Goal: Information Seeking & Learning: Learn about a topic

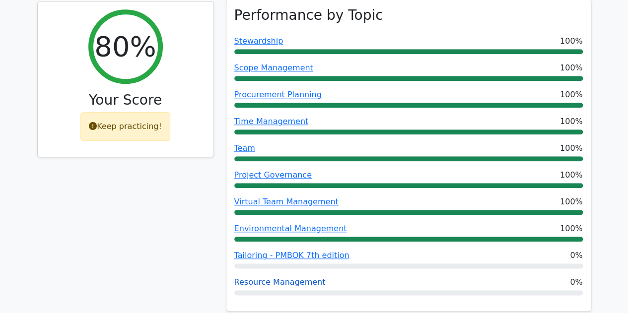
click at [301, 278] on link "Resource Management" at bounding box center [279, 282] width 91 height 9
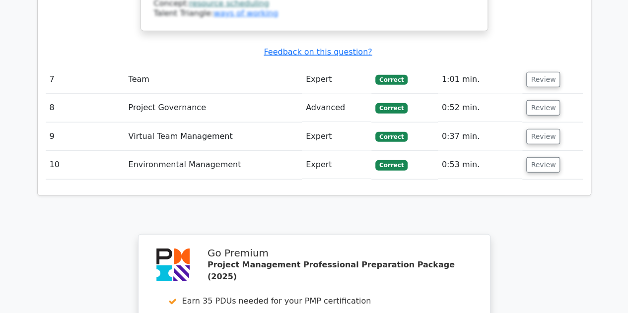
scroll to position [3079, 0]
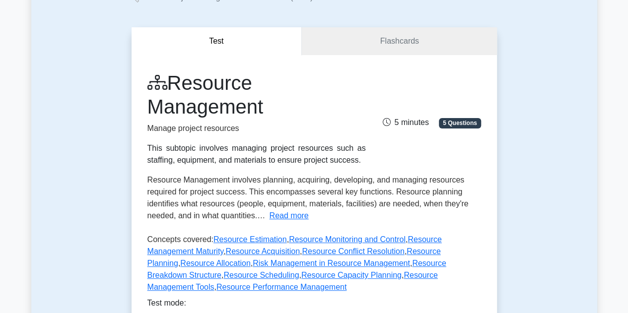
scroll to position [50, 0]
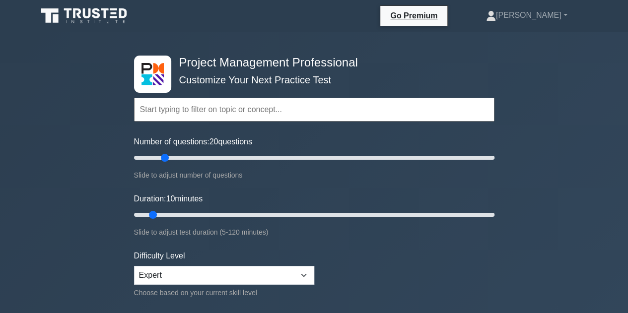
drag, startPoint x: 147, startPoint y: 159, endPoint x: 161, endPoint y: 158, distance: 13.9
type input "20"
click at [161, 158] on input "Number of questions: 20 questions" at bounding box center [314, 158] width 360 height 12
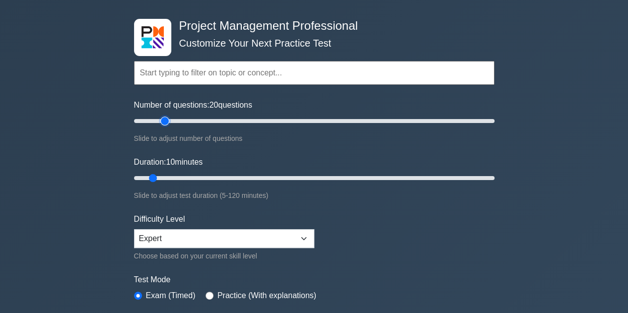
scroll to position [50, 0]
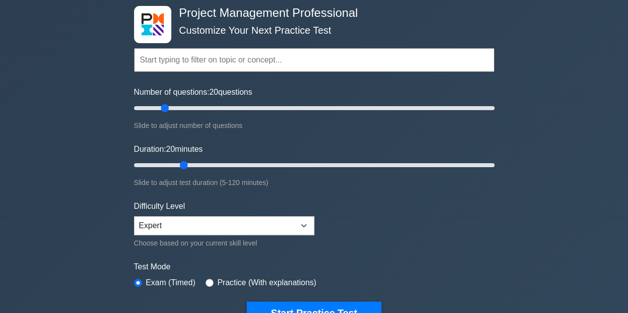
drag, startPoint x: 154, startPoint y: 165, endPoint x: 183, endPoint y: 166, distance: 28.8
type input "20"
click at [183, 165] on input "Duration: 20 minutes" at bounding box center [314, 165] width 360 height 12
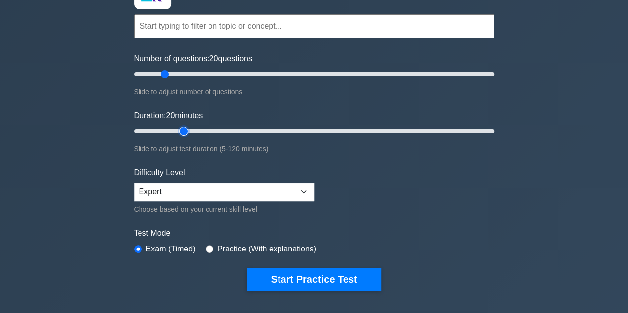
scroll to position [149, 0]
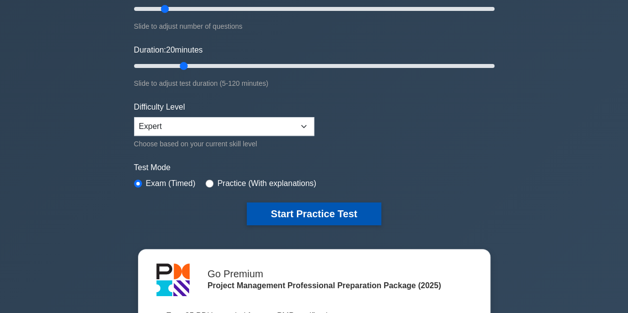
click at [339, 213] on button "Start Practice Test" at bounding box center [314, 214] width 134 height 23
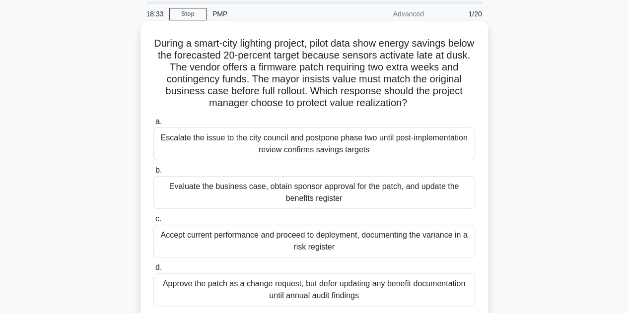
scroll to position [50, 0]
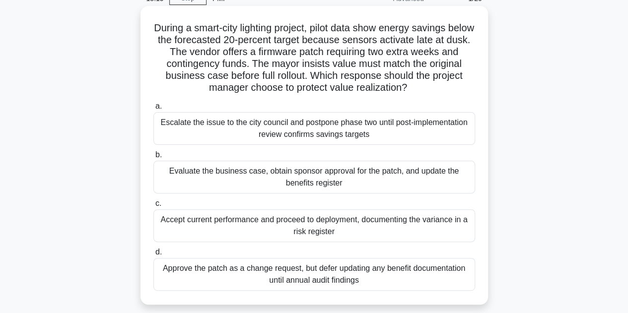
click at [321, 177] on div "Evaluate the business case, obtain sponsor approval for the patch, and update t…" at bounding box center [314, 177] width 322 height 33
click at [153, 158] on input "b. Evaluate the business case, obtain sponsor approval for the patch, and updat…" at bounding box center [153, 155] width 0 height 6
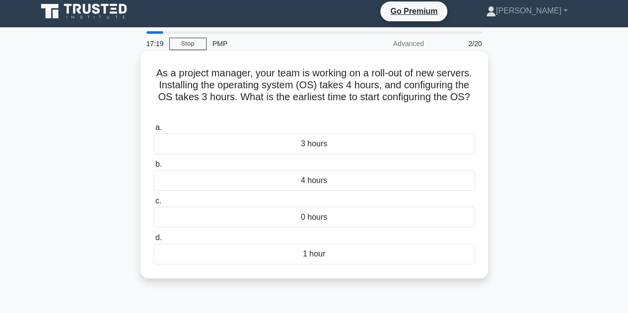
scroll to position [0, 0]
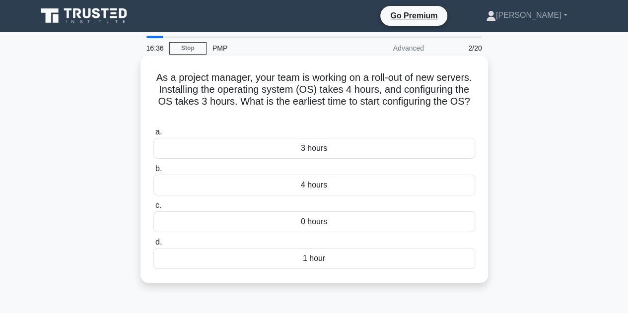
click at [354, 259] on div "1 hour" at bounding box center [314, 258] width 322 height 21
click at [153, 246] on input "d. 1 hour" at bounding box center [153, 242] width 0 height 6
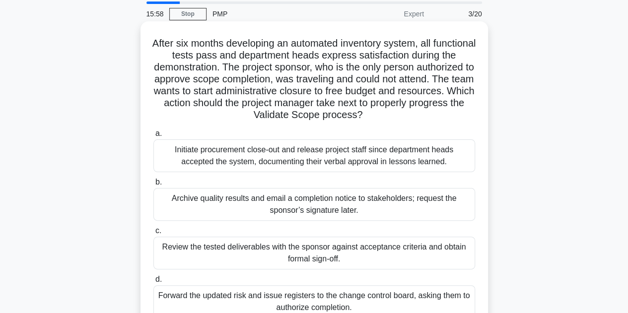
scroll to position [50, 0]
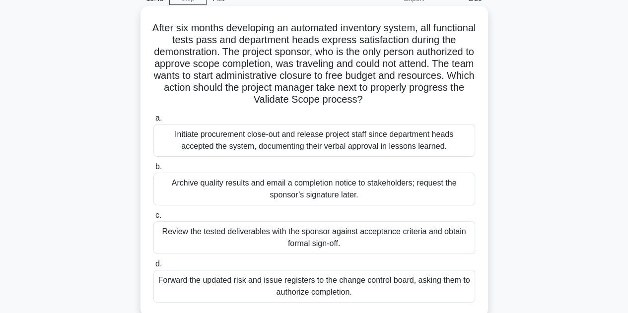
click at [387, 243] on div "Review the tested deliverables with the sponsor against acceptance criteria and…" at bounding box center [314, 237] width 322 height 33
click at [153, 219] on input "c. Review the tested deliverables with the sponsor against acceptance criteria …" at bounding box center [153, 216] width 0 height 6
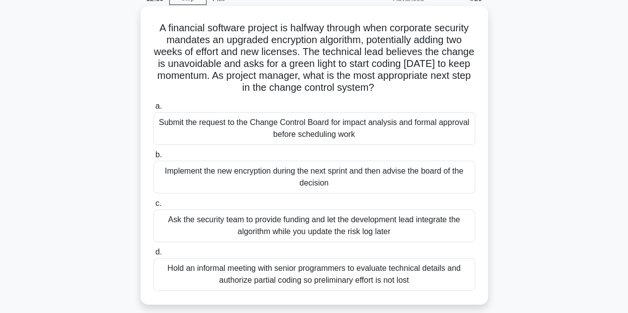
click at [337, 275] on div "Hold an informal meeting with senior programmers to evaluate technical details …" at bounding box center [314, 274] width 322 height 33
click at [153, 256] on input "d. Hold an informal meeting with senior programmers to evaluate technical detai…" at bounding box center [153, 252] width 0 height 6
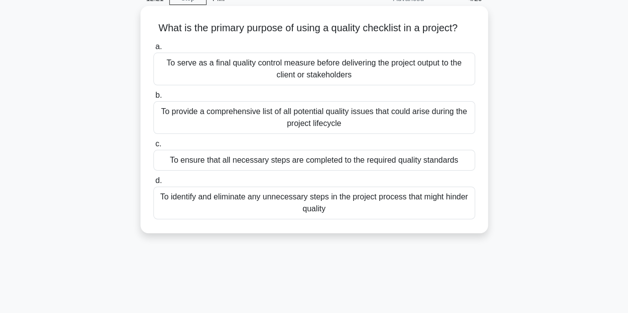
click at [390, 73] on div "To serve as a final quality control measure before delivering the project outpu…" at bounding box center [314, 69] width 322 height 33
click at [153, 50] on input "a. To serve as a final quality control measure before delivering the project ou…" at bounding box center [153, 47] width 0 height 6
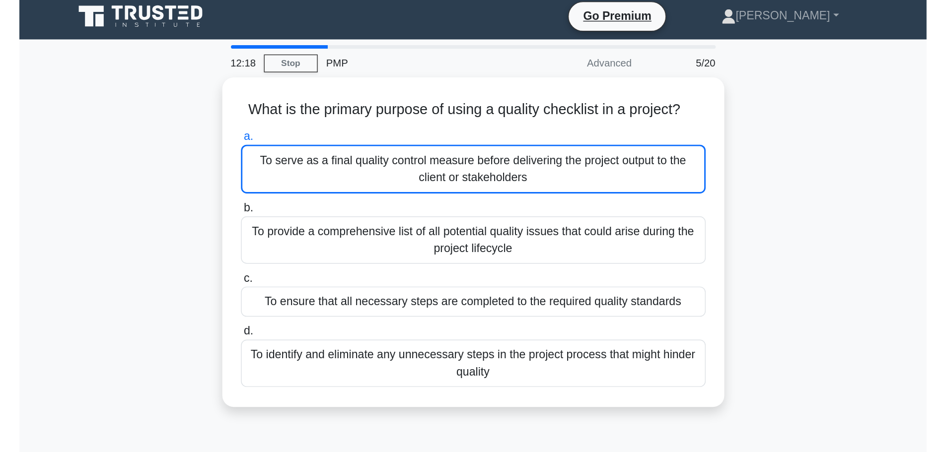
scroll to position [0, 0]
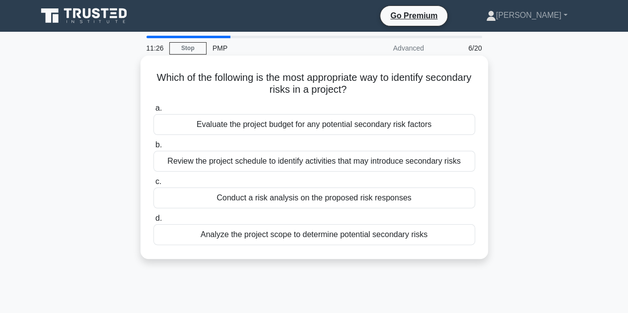
click at [380, 120] on div "Evaluate the project budget for any potential secondary risk factors" at bounding box center [314, 124] width 322 height 21
click at [153, 112] on input "a. Evaluate the project budget for any potential secondary risk factors" at bounding box center [153, 108] width 0 height 6
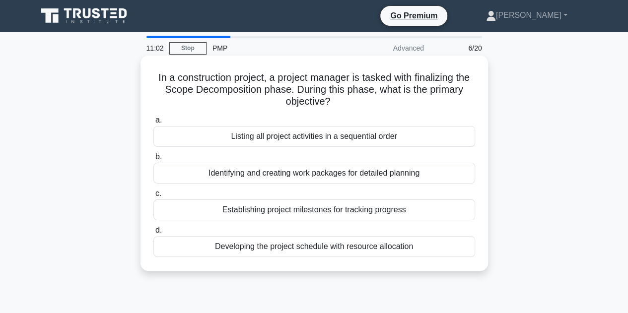
click at [321, 173] on div "Identifying and creating work packages for detailed planning" at bounding box center [314, 173] width 322 height 21
click at [153, 160] on input "b. Identifying and creating work packages for detailed planning" at bounding box center [153, 157] width 0 height 6
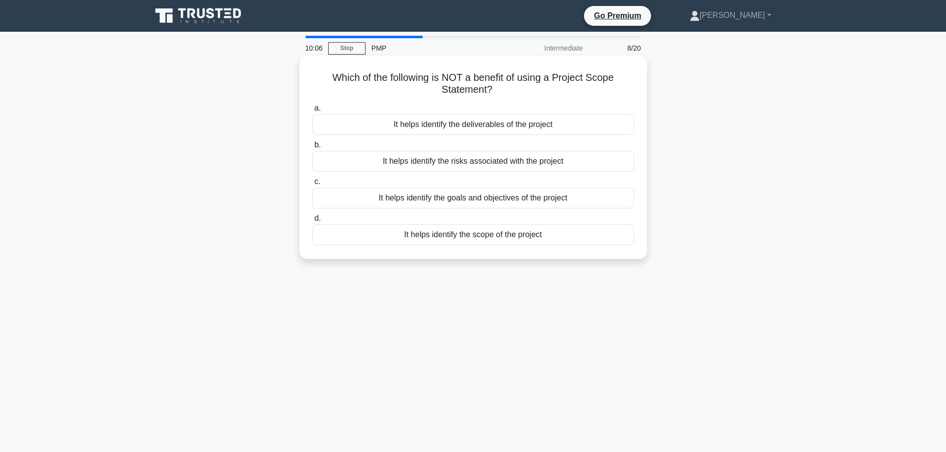
click at [489, 166] on div "It helps identify the risks associated with the project" at bounding box center [473, 161] width 322 height 21
click at [312, 148] on input "b. It helps identify the risks associated with the project" at bounding box center [312, 145] width 0 height 6
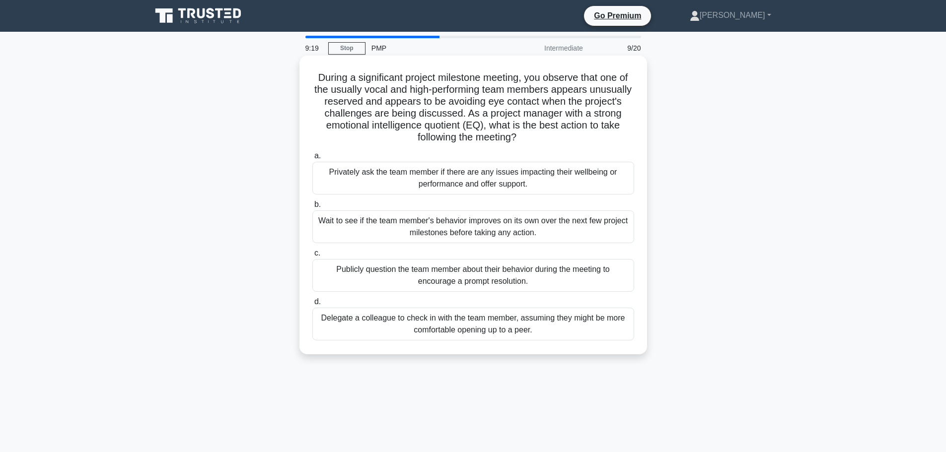
click at [385, 179] on div "Privately ask the team member if there are any issues impacting their wellbeing…" at bounding box center [473, 178] width 322 height 33
click at [312, 159] on input "a. Privately ask the team member if there are any issues impacting their wellbe…" at bounding box center [312, 156] width 0 height 6
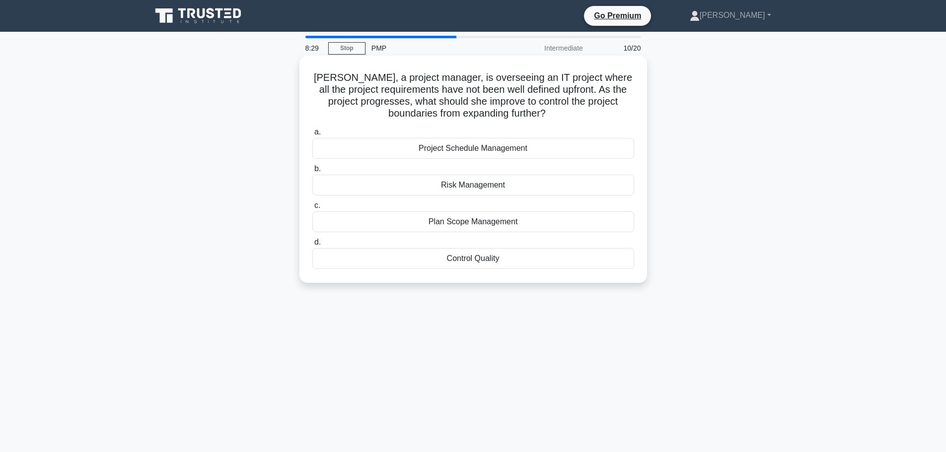
click at [509, 257] on div "Control Quality" at bounding box center [473, 258] width 322 height 21
click at [312, 246] on input "d. Control Quality" at bounding box center [312, 242] width 0 height 6
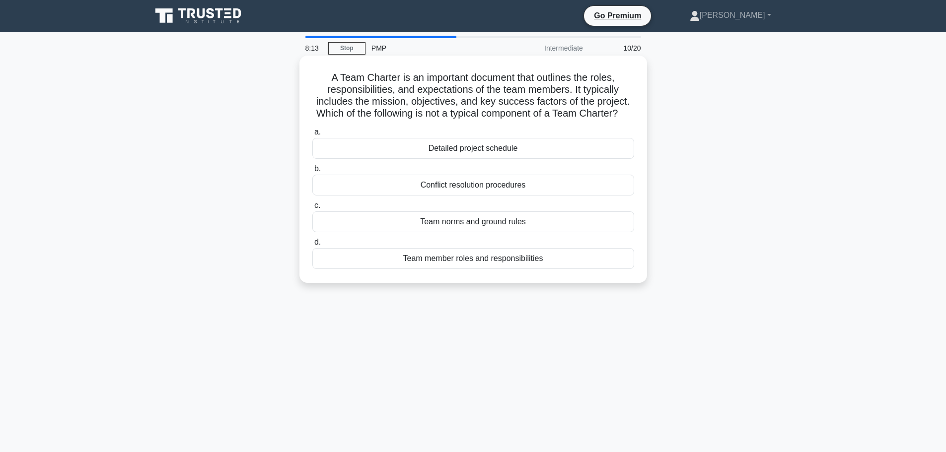
click at [533, 159] on div "Detailed project schedule" at bounding box center [473, 148] width 322 height 21
click at [312, 136] on input "a. Detailed project schedule" at bounding box center [312, 132] width 0 height 6
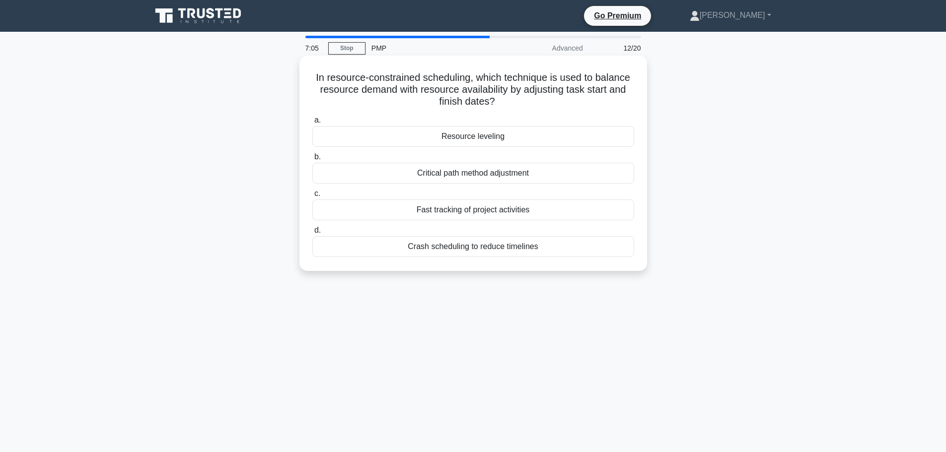
click at [465, 211] on div "Fast tracking of project activities" at bounding box center [473, 210] width 322 height 21
click at [312, 197] on input "c. Fast tracking of project activities" at bounding box center [312, 194] width 0 height 6
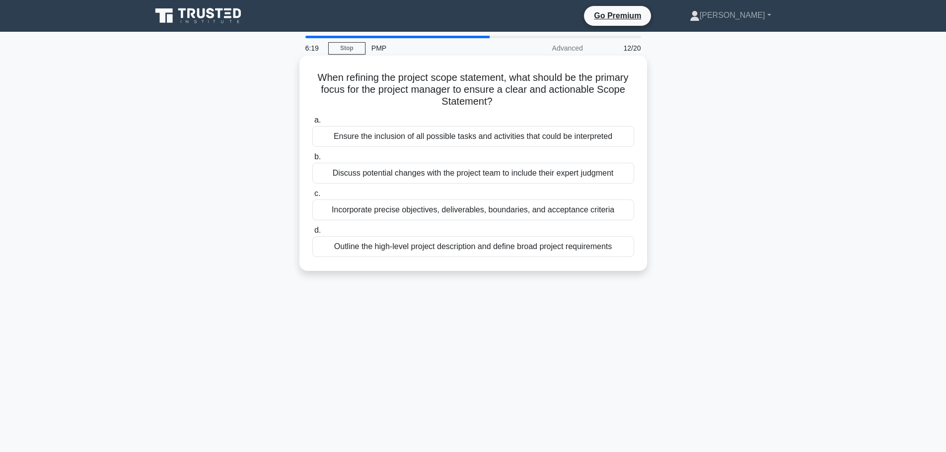
click at [480, 214] on div "Incorporate precise objectives, deliverables, boundaries, and acceptance criter…" at bounding box center [473, 210] width 322 height 21
click at [312, 197] on input "c. Incorporate precise objectives, deliverables, boundaries, and acceptance cri…" at bounding box center [312, 194] width 0 height 6
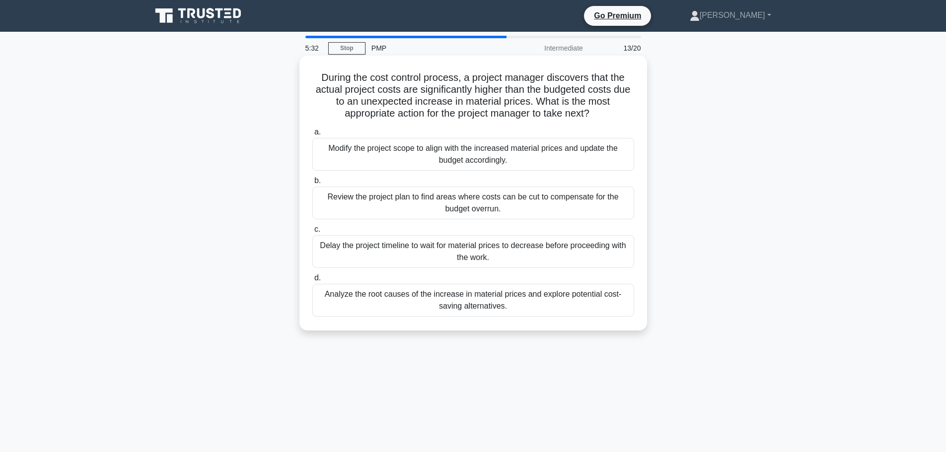
click at [423, 300] on div "Analyze the root causes of the increase in material prices and explore potentia…" at bounding box center [473, 300] width 322 height 33
click at [312, 282] on input "d. Analyze the root causes of the increase in material prices and explore poten…" at bounding box center [312, 278] width 0 height 6
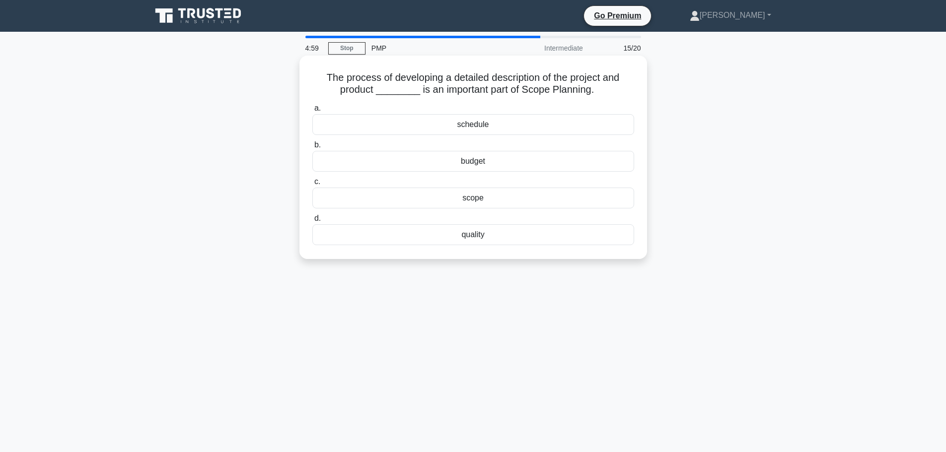
click at [496, 199] on div "scope" at bounding box center [473, 198] width 322 height 21
click at [312, 185] on input "c. scope" at bounding box center [312, 182] width 0 height 6
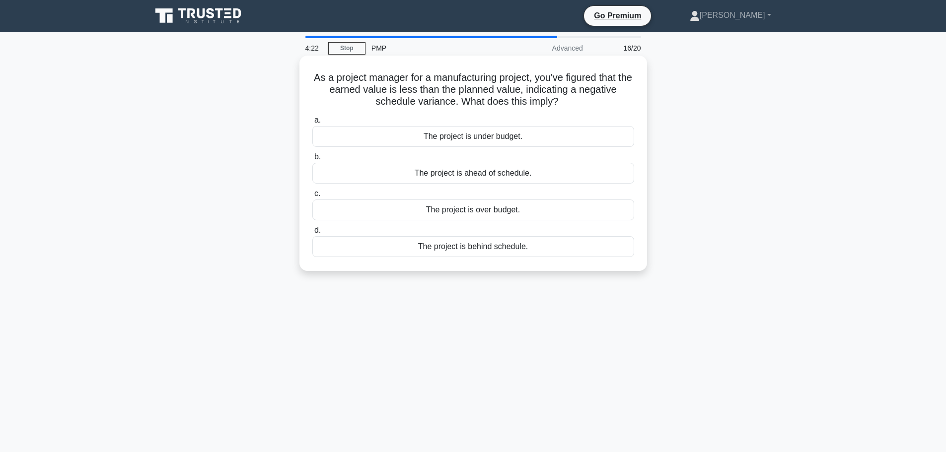
click at [485, 247] on div "The project is behind schedule." at bounding box center [473, 246] width 322 height 21
click at [312, 234] on input "d. The project is behind schedule." at bounding box center [312, 230] width 0 height 6
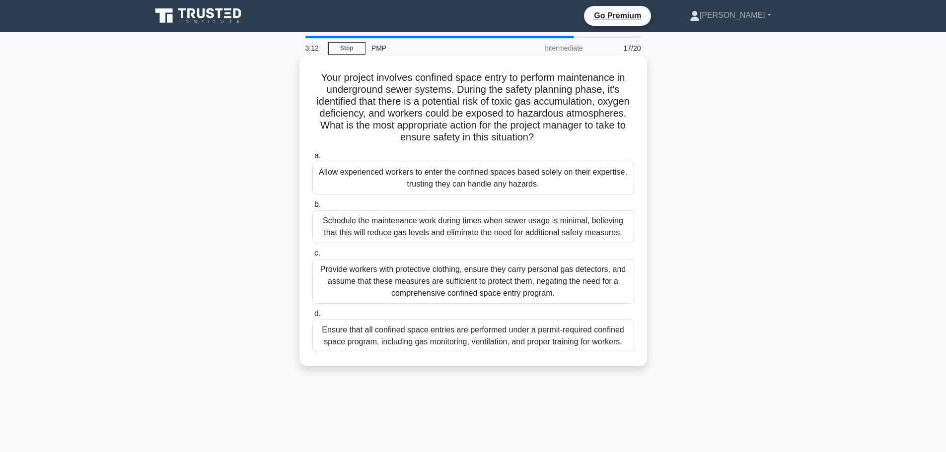
click at [527, 313] on div "Ensure that all confined space entries are performed under a permit-required co…" at bounding box center [473, 336] width 322 height 33
click at [312, 313] on input "d. Ensure that all confined space entries are performed under a permit-required…" at bounding box center [312, 314] width 0 height 6
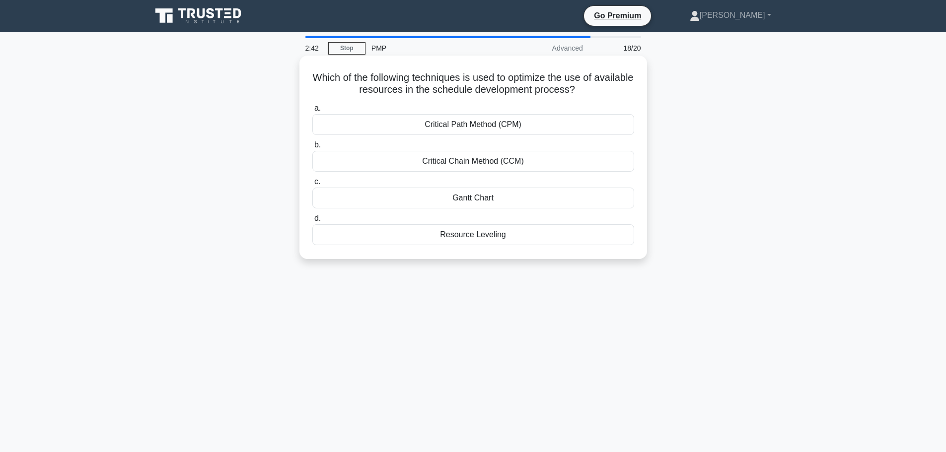
click at [541, 240] on div "Resource Leveling" at bounding box center [473, 234] width 322 height 21
click at [312, 222] on input "d. Resource Leveling" at bounding box center [312, 218] width 0 height 6
click at [497, 196] on div "complementary skills" at bounding box center [473, 198] width 322 height 21
click at [312, 185] on input "c. complementary skills" at bounding box center [312, 182] width 0 height 6
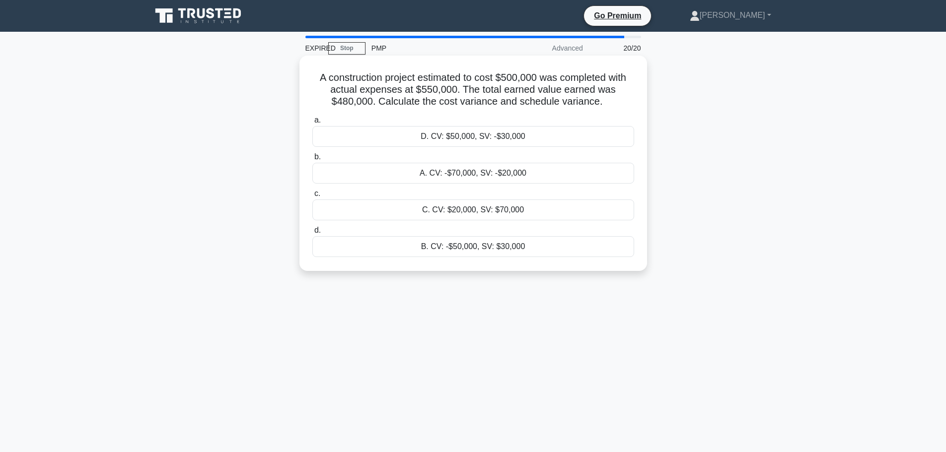
click at [455, 247] on div "B. CV: -$50,000, SV: $30,000" at bounding box center [473, 246] width 322 height 21
click at [312, 234] on input "d. B. CV: -$50,000, SV: $30,000" at bounding box center [312, 230] width 0 height 6
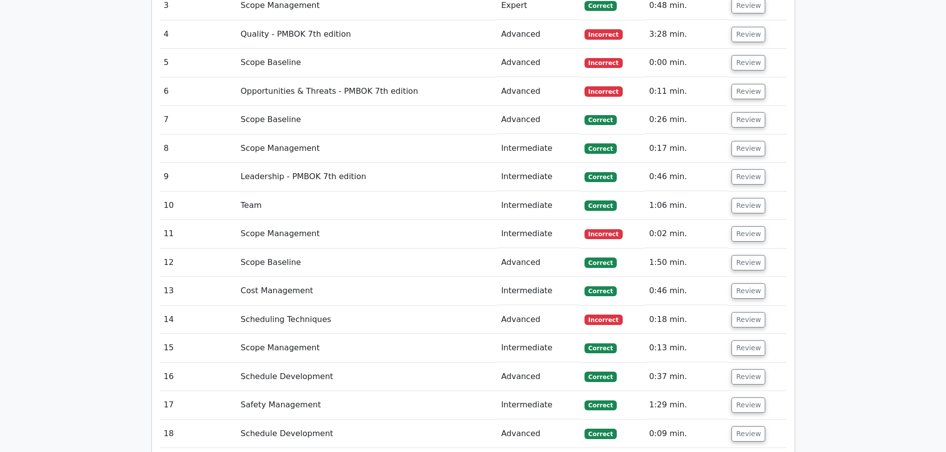
scroll to position [1639, 0]
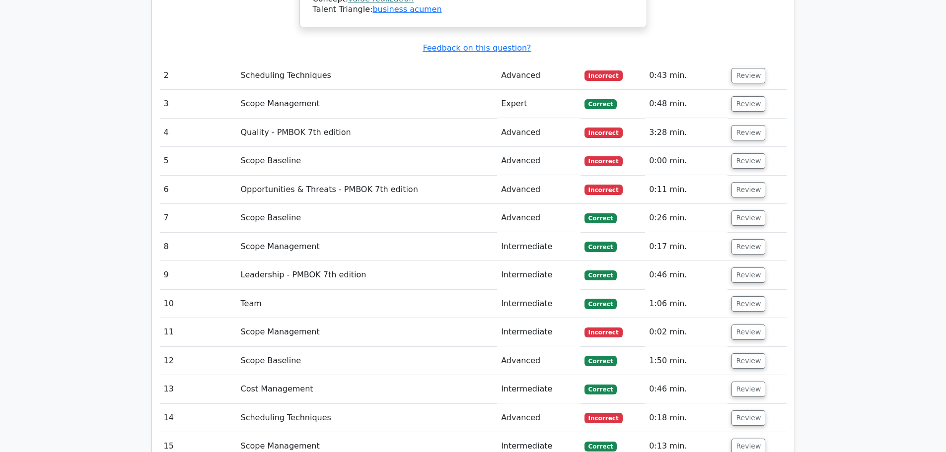
scroll to position [1440, 0]
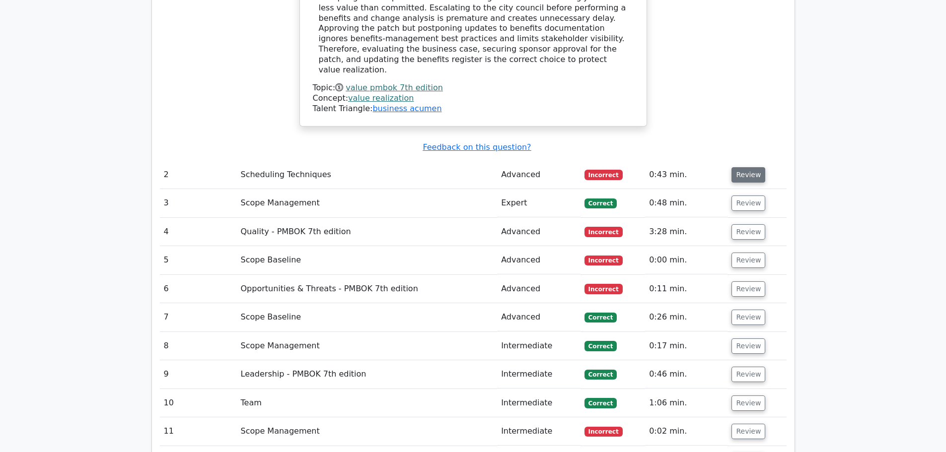
click at [752, 167] on button "Review" at bounding box center [748, 174] width 34 height 15
click at [755, 167] on button "Review" at bounding box center [748, 174] width 34 height 15
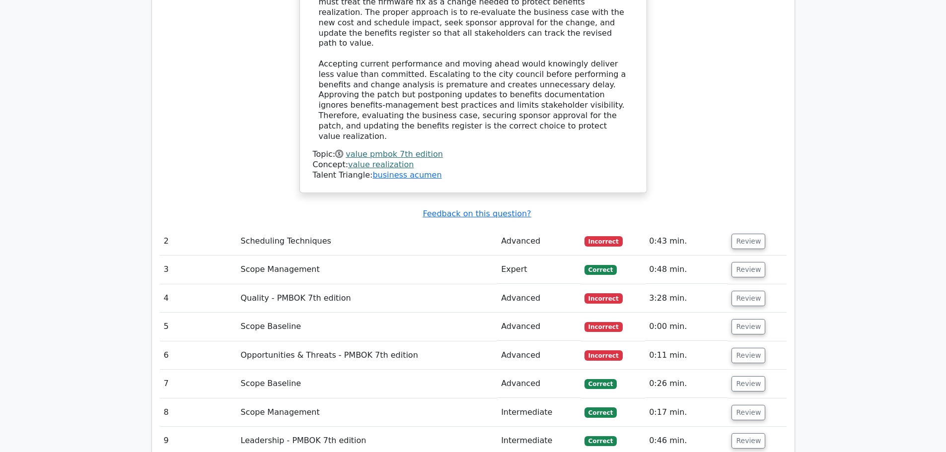
scroll to position [1390, 0]
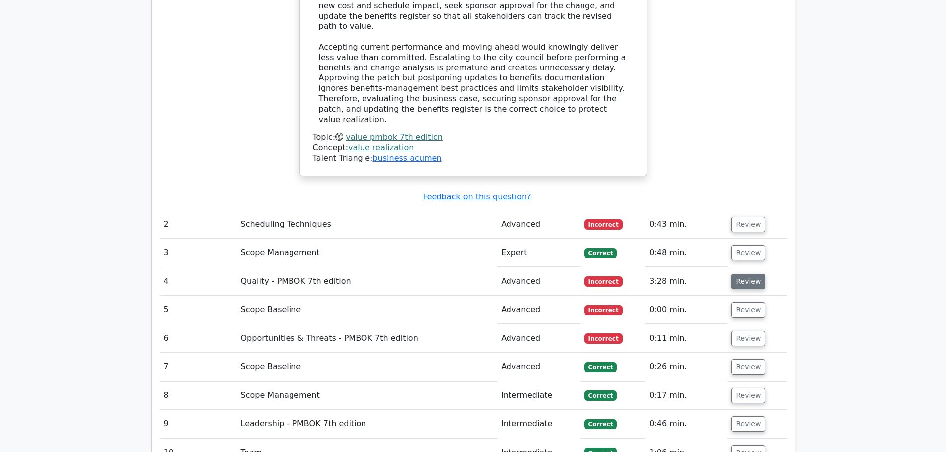
click at [750, 274] on button "Review" at bounding box center [748, 281] width 34 height 15
click at [739, 302] on button "Review" at bounding box center [748, 309] width 34 height 15
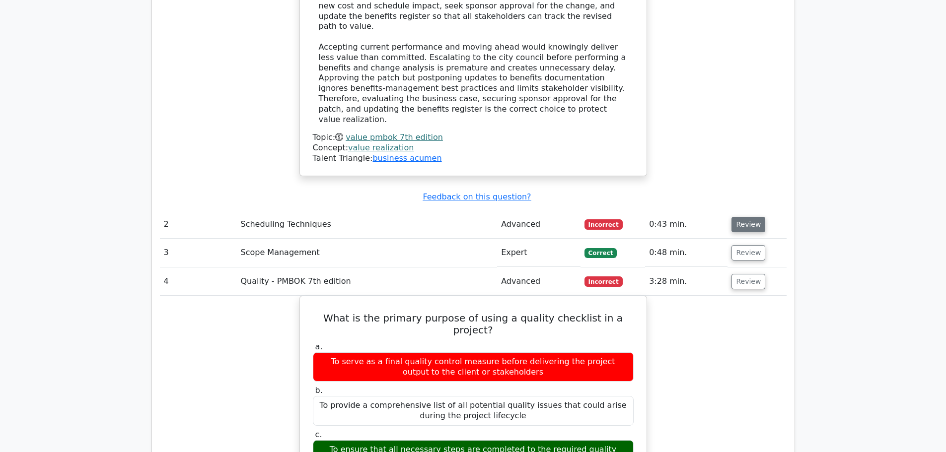
click at [748, 217] on button "Review" at bounding box center [748, 224] width 34 height 15
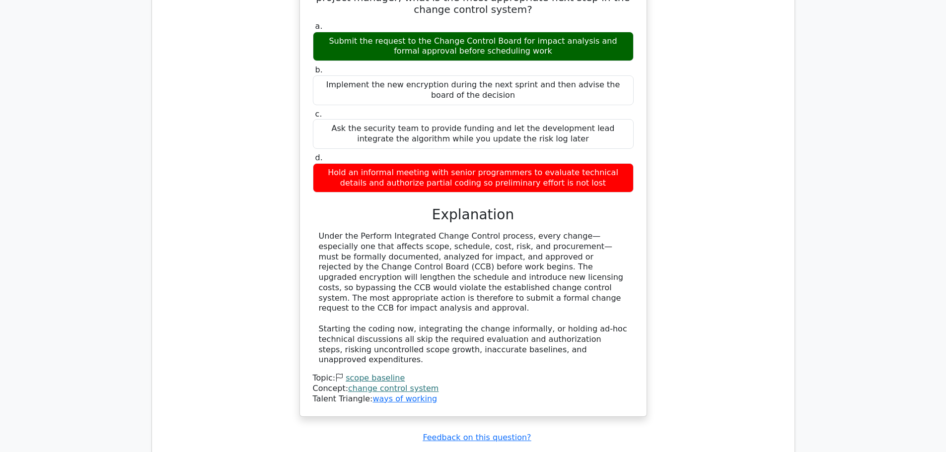
scroll to position [2731, 0]
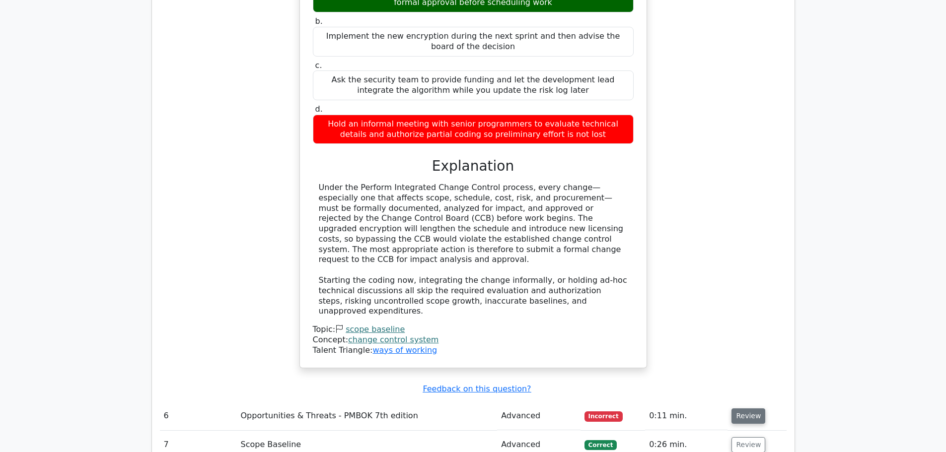
click at [759, 409] on button "Review" at bounding box center [748, 416] width 34 height 15
click at [746, 409] on button "Review" at bounding box center [748, 416] width 34 height 15
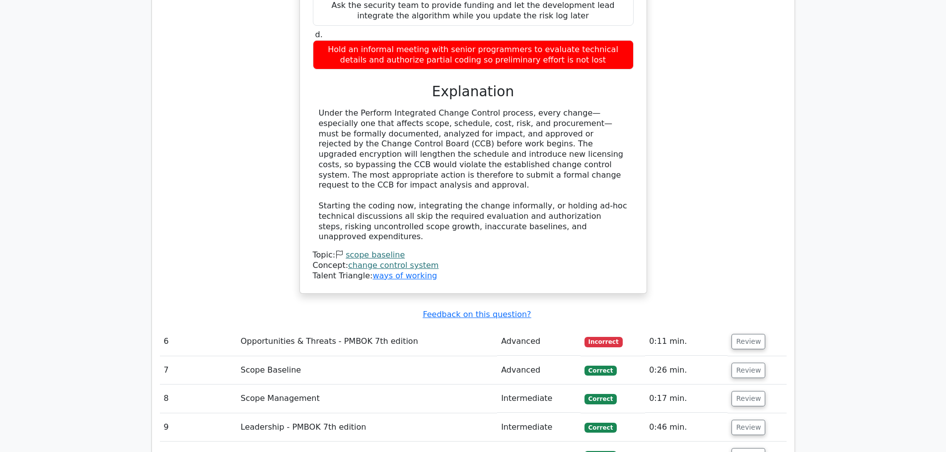
scroll to position [2830, 0]
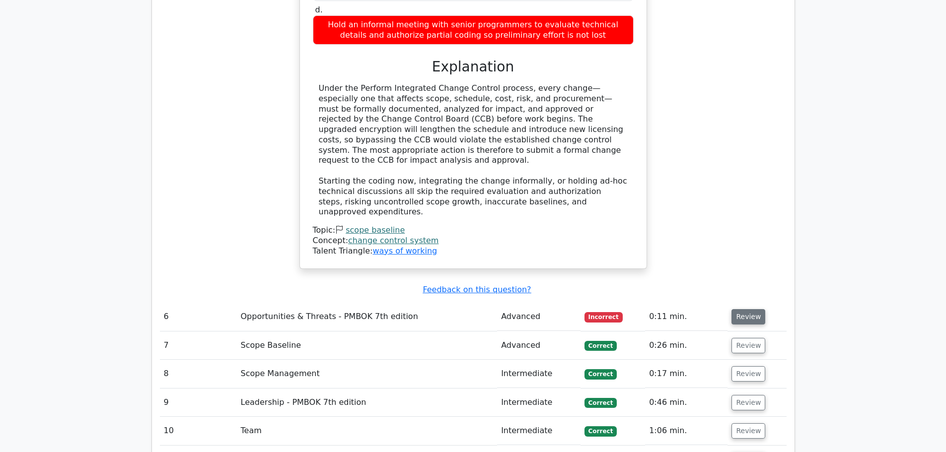
click at [743, 309] on button "Review" at bounding box center [748, 316] width 34 height 15
click at [753, 309] on button "Review" at bounding box center [748, 316] width 34 height 15
click at [746, 309] on button "Review" at bounding box center [748, 316] width 34 height 15
click at [739, 452] on button "Review" at bounding box center [748, 459] width 34 height 15
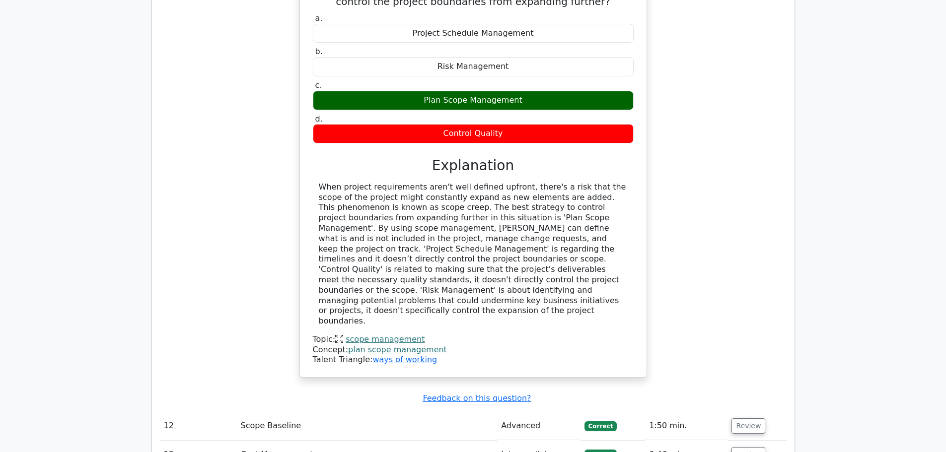
scroll to position [3823, 0]
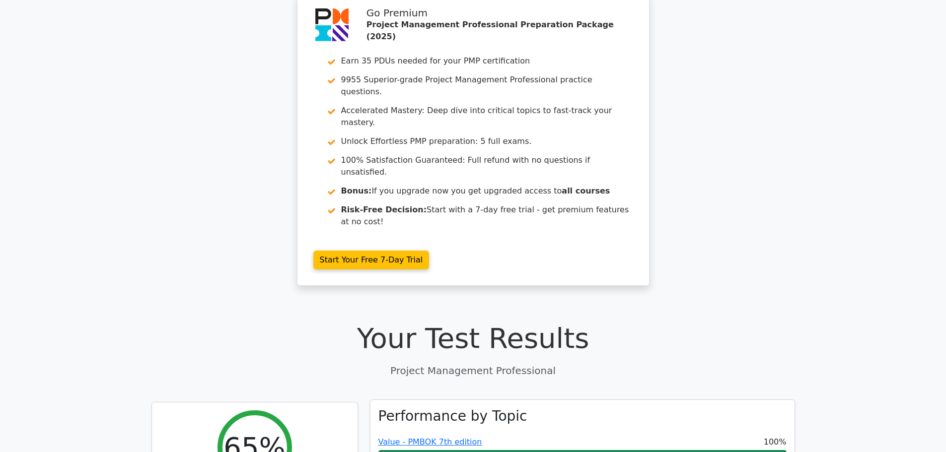
scroll to position [0, 0]
